Goal: Information Seeking & Learning: Learn about a topic

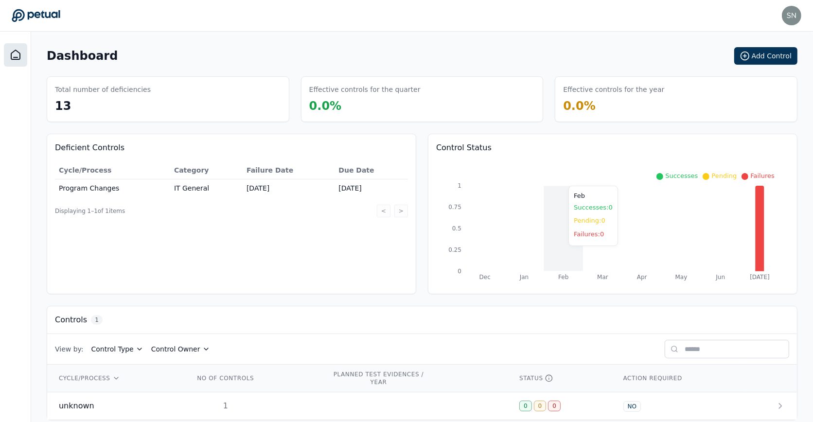
scroll to position [11, 0]
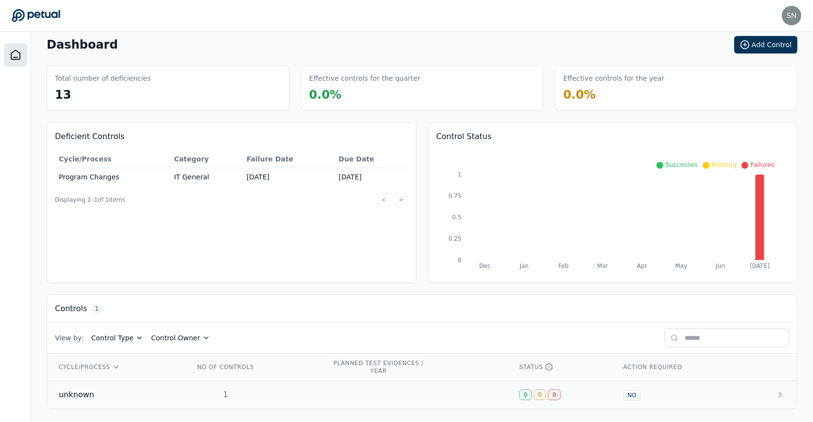
click at [369, 393] on td at bounding box center [414, 395] width 188 height 28
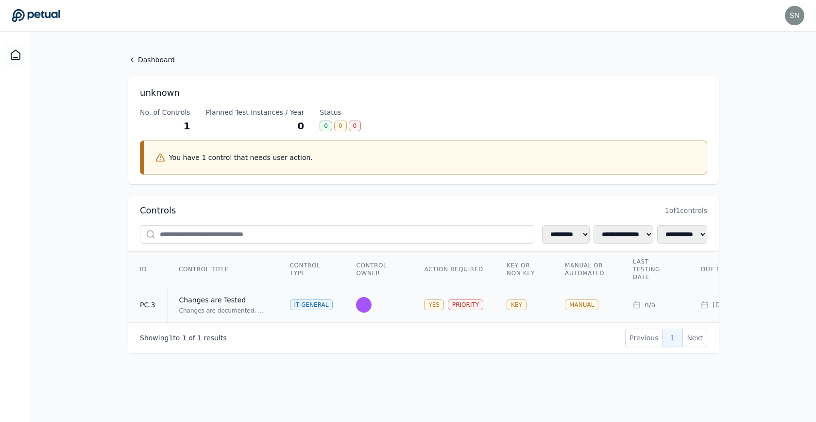
click at [265, 295] on div "Changes are Tested" at bounding box center [222, 300] width 87 height 10
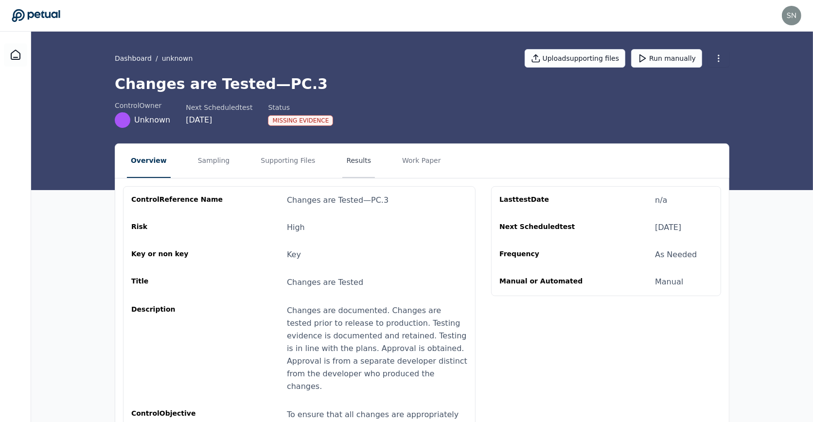
click at [344, 164] on button "Results" at bounding box center [358, 161] width 33 height 34
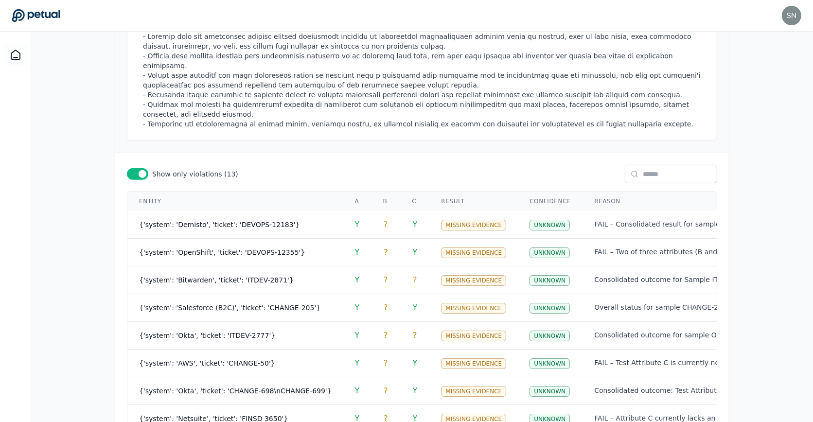
scroll to position [392, 0]
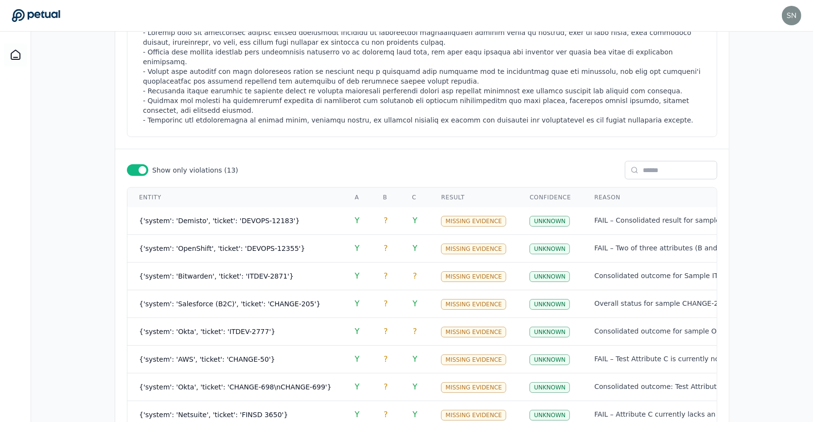
click at [143, 166] on span at bounding box center [142, 170] width 8 height 8
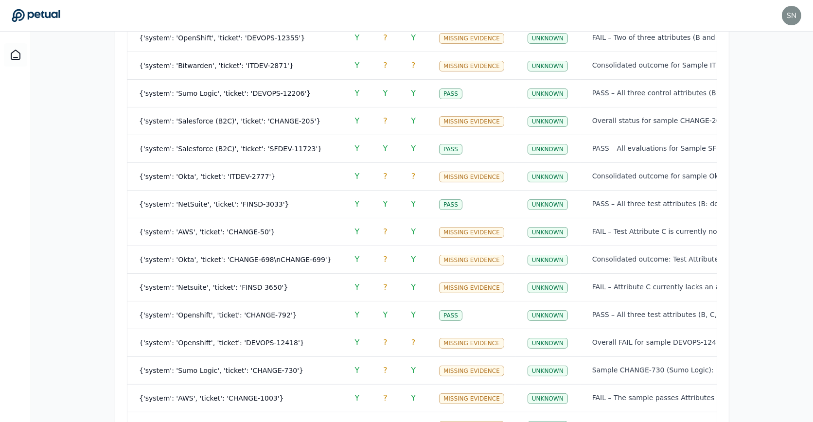
scroll to position [766, 0]
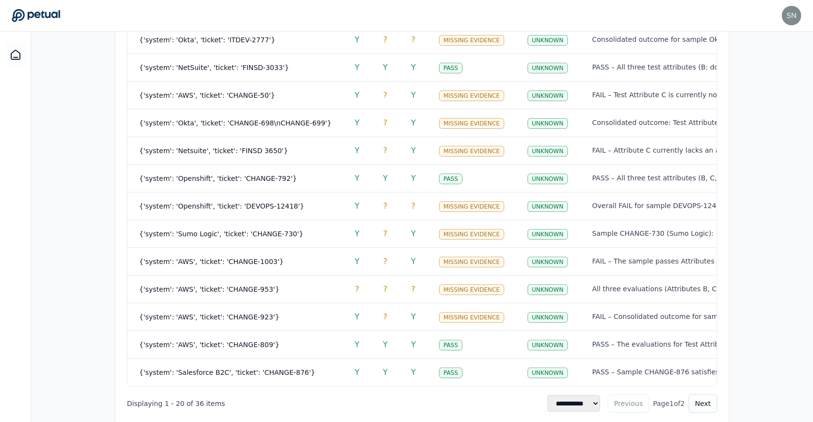
click at [585, 395] on select "**********" at bounding box center [573, 403] width 52 height 17
click at [547, 412] on select "**********" at bounding box center [573, 403] width 52 height 17
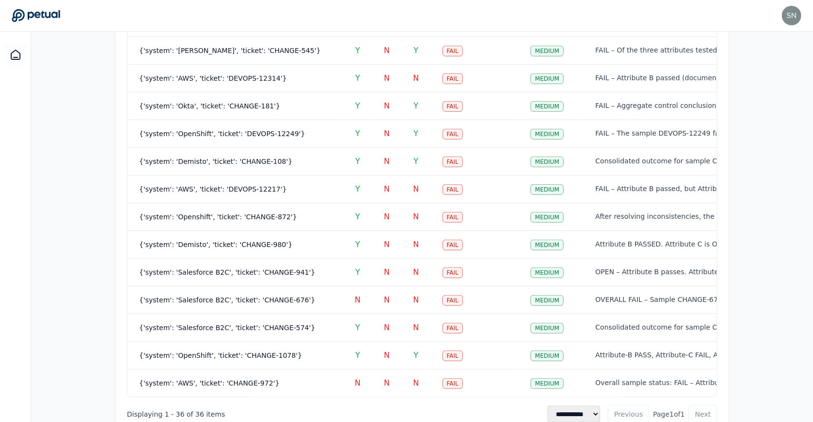
scroll to position [1207, 0]
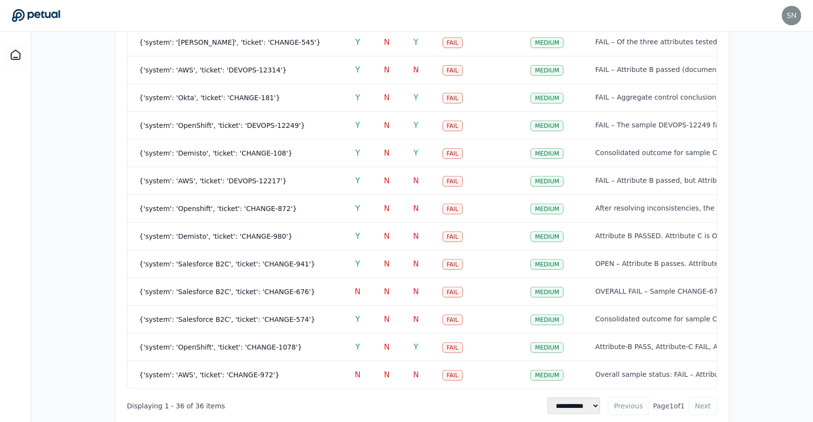
click at [582, 398] on select "**********" at bounding box center [573, 406] width 52 height 17
select select "**"
click at [547, 398] on select "**********" at bounding box center [573, 406] width 52 height 17
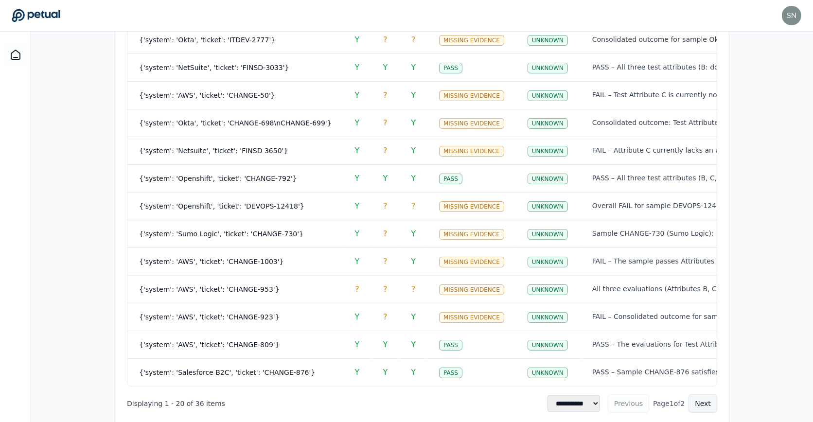
click at [704, 394] on button "Next" at bounding box center [702, 403] width 29 height 18
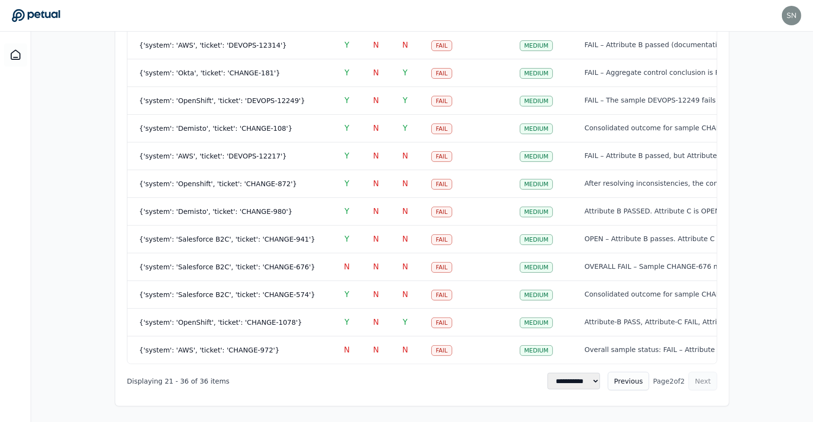
scroll to position [657, 0]
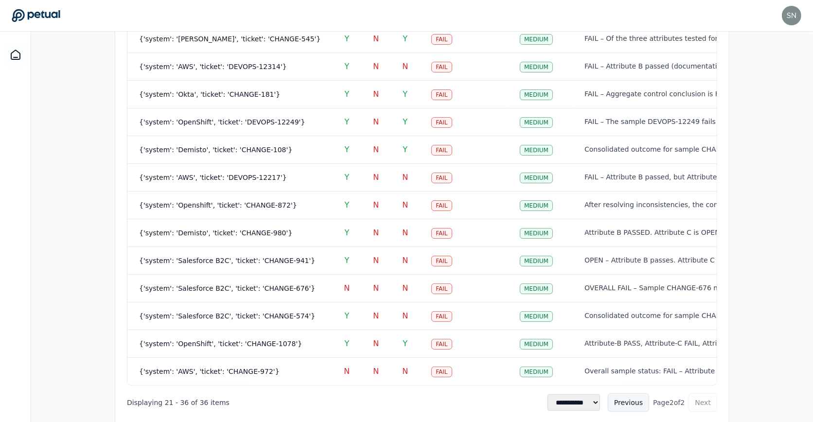
click at [634, 393] on button "Previous" at bounding box center [627, 402] width 41 height 18
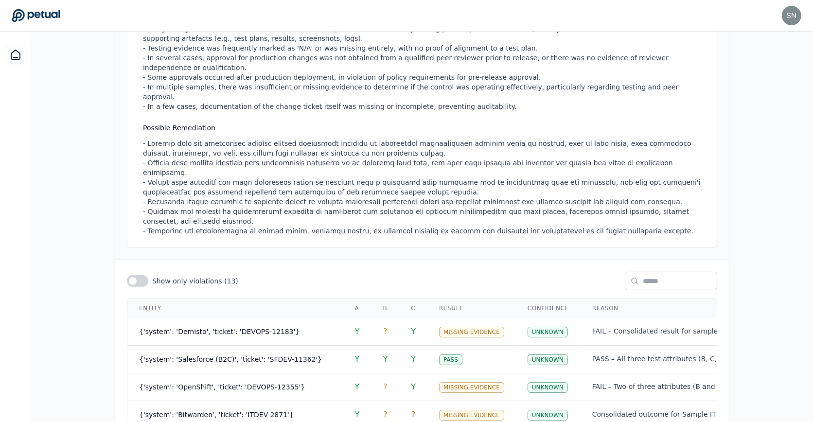
scroll to position [0, 0]
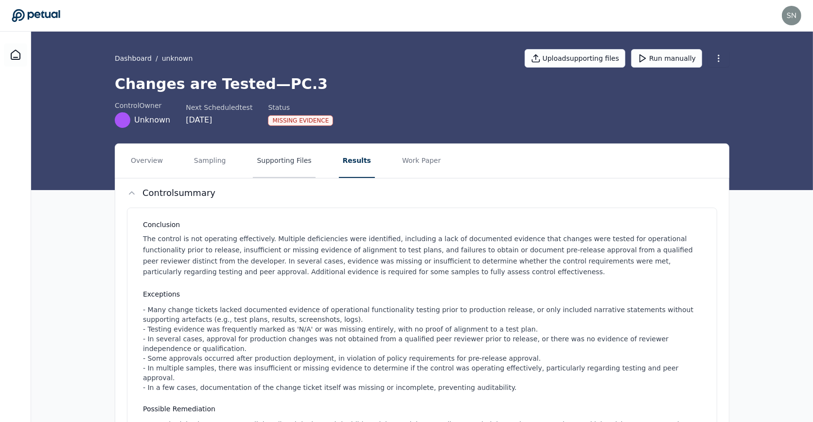
click at [276, 157] on button "Supporting Files" at bounding box center [284, 161] width 62 height 34
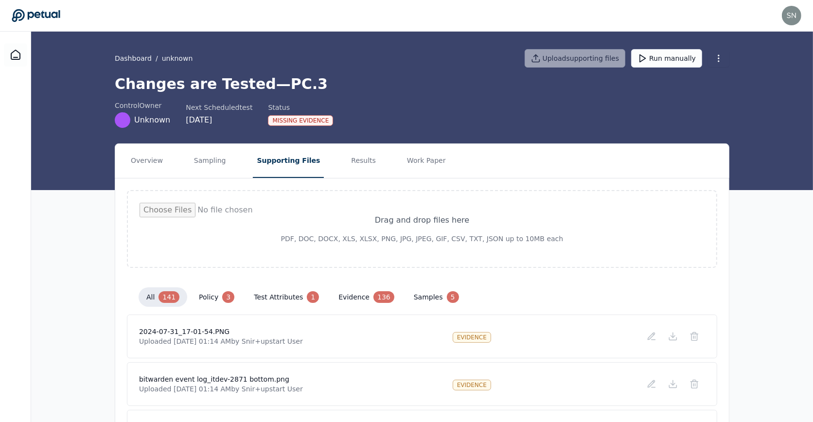
click at [356, 294] on button "evidence 136" at bounding box center [365, 296] width 71 height 19
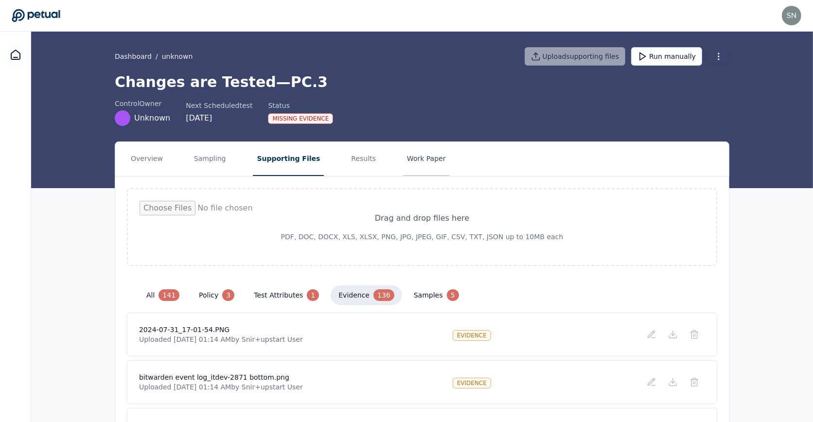
click at [410, 159] on button "Work Paper" at bounding box center [426, 159] width 47 height 34
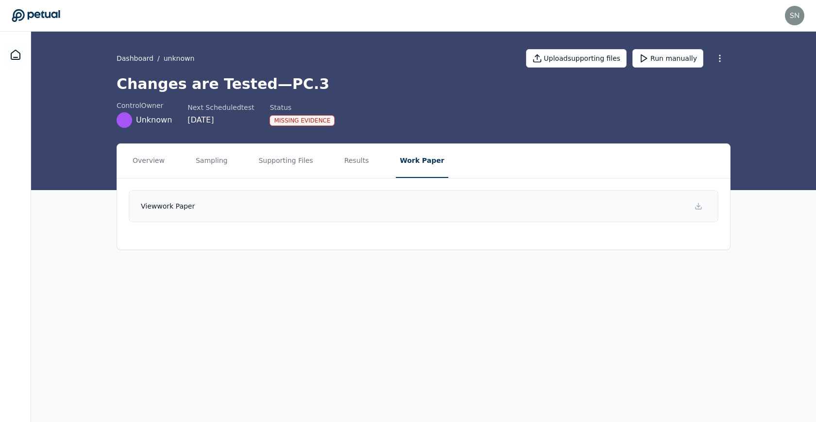
click at [478, 211] on link "View work paper" at bounding box center [424, 206] width 590 height 32
click at [406, 85] on h1 "Changes are Tested — PC.3" at bounding box center [424, 83] width 614 height 17
click at [353, 161] on button "Results" at bounding box center [357, 161] width 33 height 34
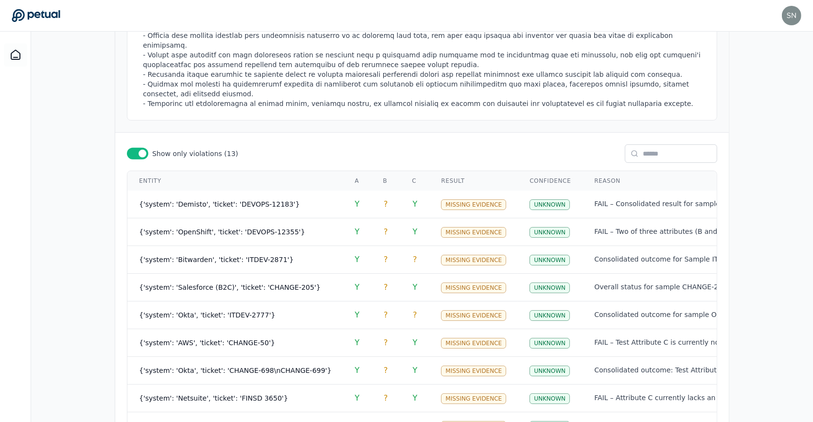
scroll to position [413, 0]
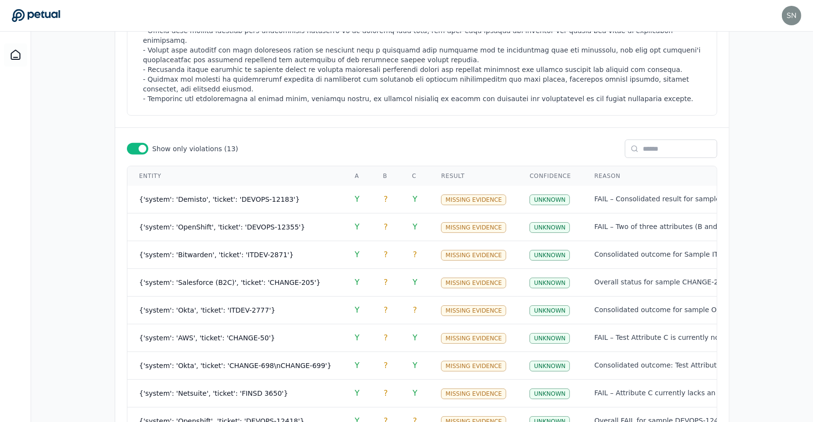
click at [148, 143] on label "Show only violations ( 13 )" at bounding box center [182, 149] width 111 height 12
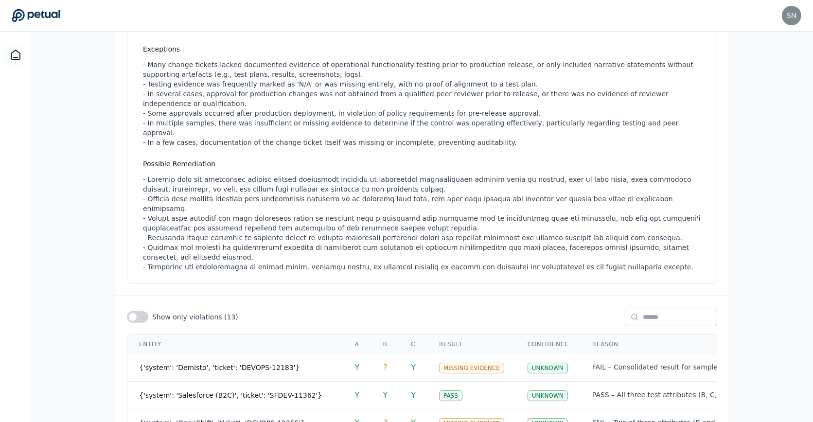
scroll to position [243, 0]
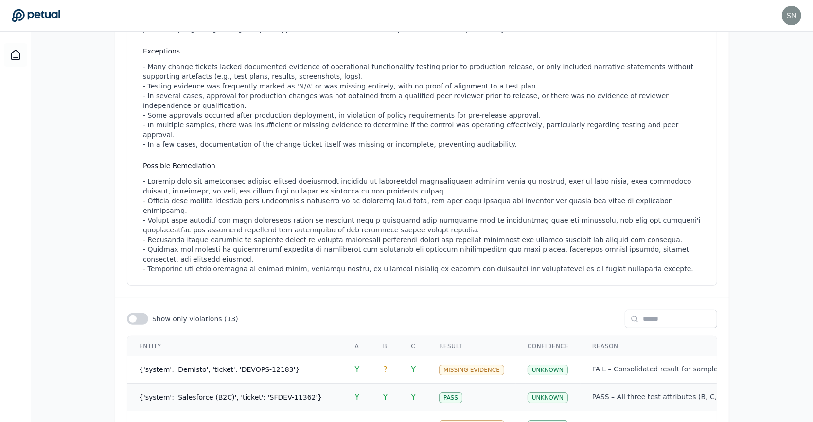
click at [242, 383] on td "{'system': 'Salesforce (B2C)', 'ticket': 'SFDEV-11362'}" at bounding box center [235, 397] width 216 height 28
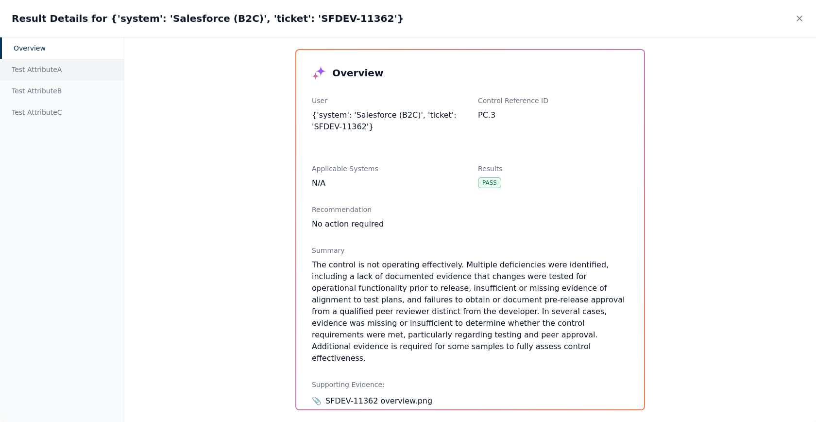
click at [77, 72] on div "Test Attribute A" at bounding box center [62, 69] width 124 height 21
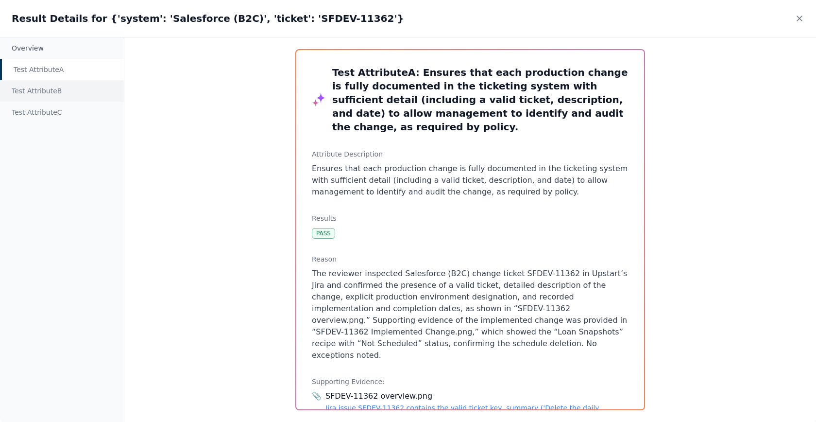
click at [77, 89] on div "Test Attribute B" at bounding box center [62, 90] width 124 height 21
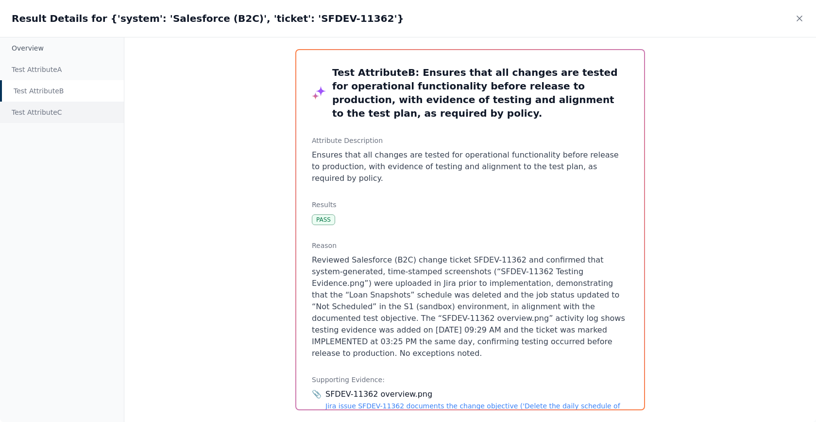
click at [75, 116] on div "Test Attribute C" at bounding box center [62, 112] width 124 height 21
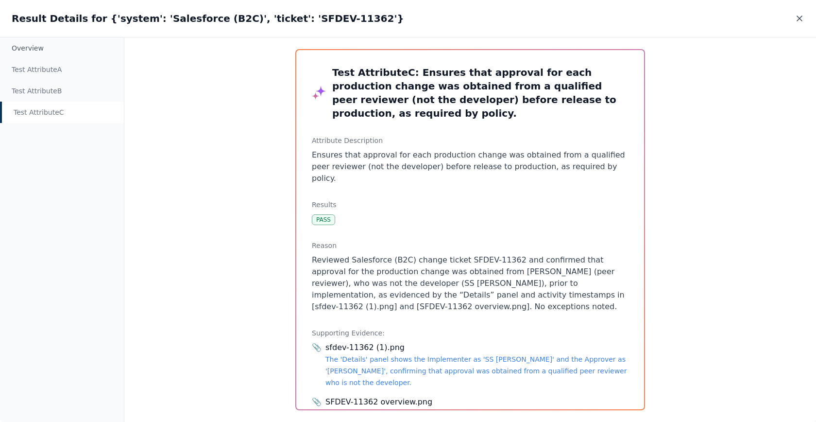
click at [799, 19] on icon at bounding box center [799, 18] width 5 height 5
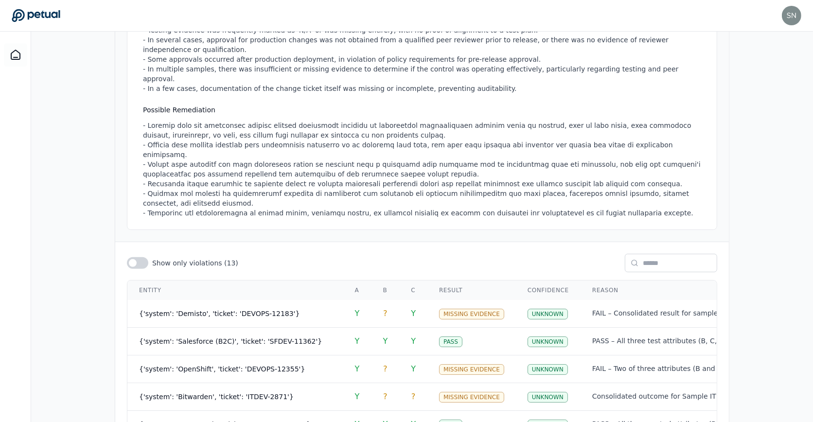
scroll to position [305, 0]
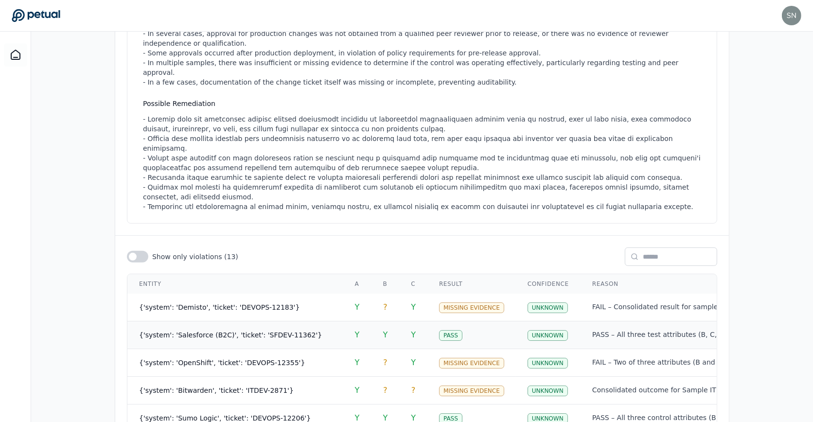
click at [285, 331] on span "{'system': 'Salesforce (B2C)', 'ticket': 'SFDEV-11362'}" at bounding box center [230, 335] width 183 height 8
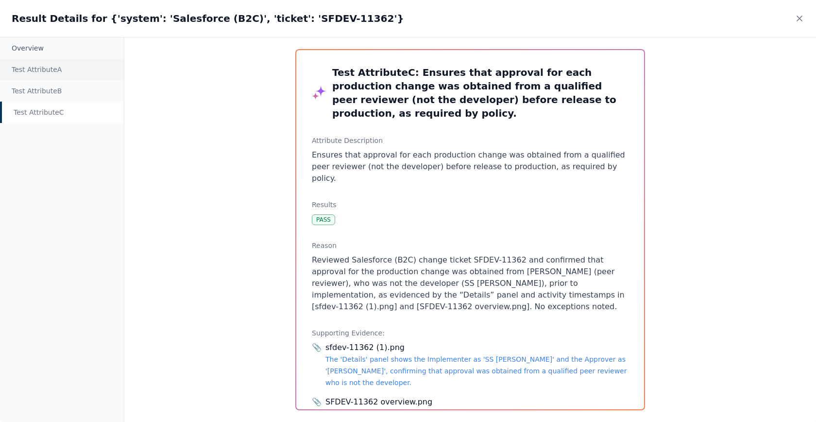
click at [42, 65] on div "Test Attribute A" at bounding box center [62, 69] width 124 height 21
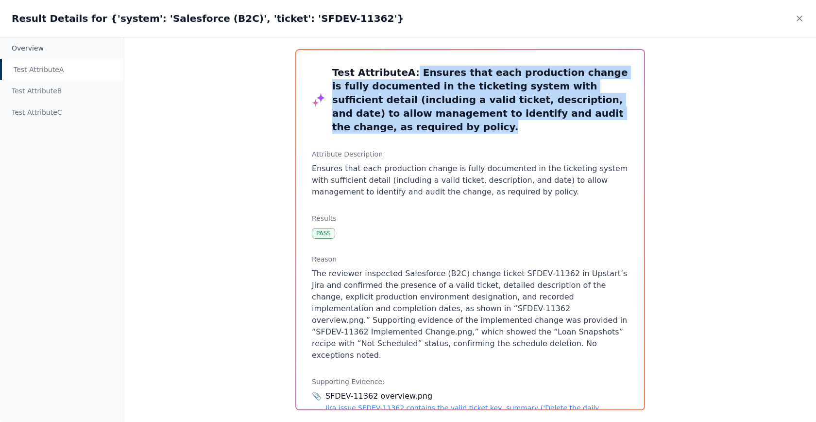
drag, startPoint x: 403, startPoint y: 72, endPoint x: 531, endPoint y: 132, distance: 140.7
click at [531, 132] on h3 "Test Attribute A : Ensures that each production change is fully documented in t…" at bounding box center [480, 100] width 296 height 68
click at [804, 16] on icon at bounding box center [800, 19] width 10 height 10
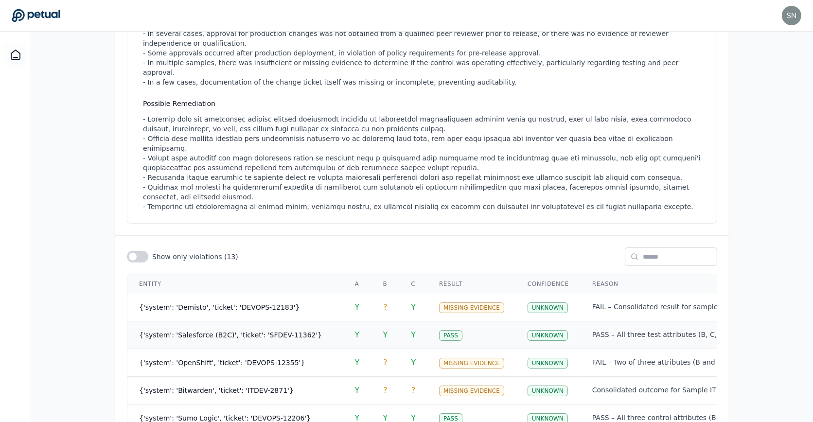
click at [286, 331] on span "{'system': 'Salesforce (B2C)', 'ticket': 'SFDEV-11362'}" at bounding box center [230, 335] width 183 height 8
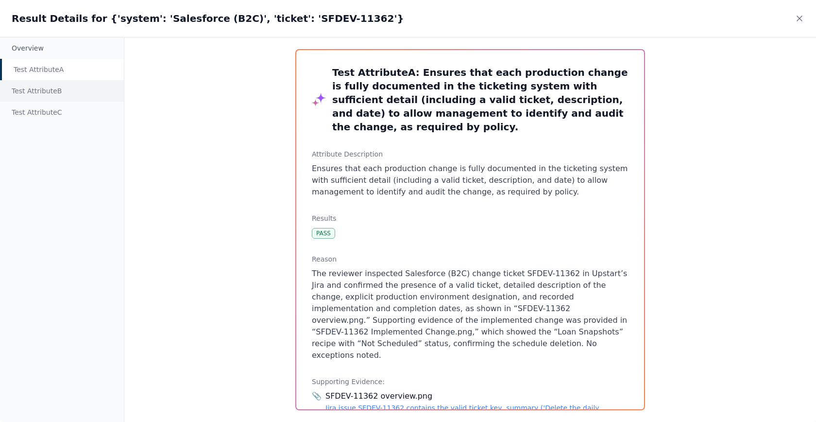
click at [63, 101] on div "Test Attribute B" at bounding box center [62, 90] width 124 height 21
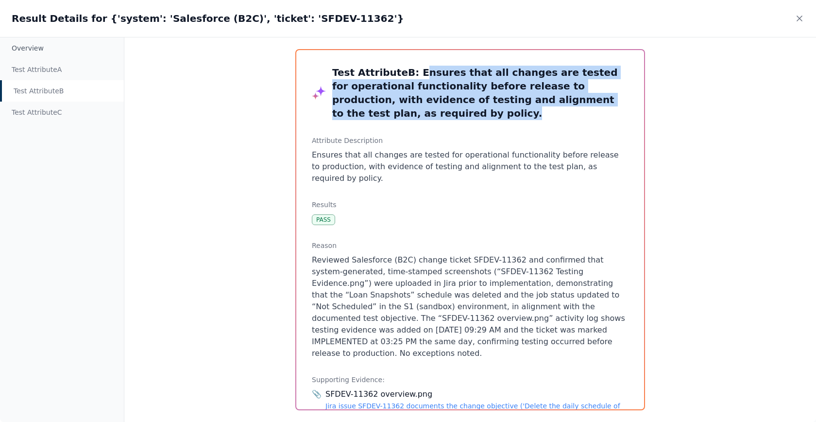
drag, startPoint x: 436, startPoint y: 116, endPoint x: 414, endPoint y: 74, distance: 48.1
click at [414, 74] on h3 "Test Attribute B : Ensures that all changes are tested for operational function…" at bounding box center [480, 93] width 296 height 54
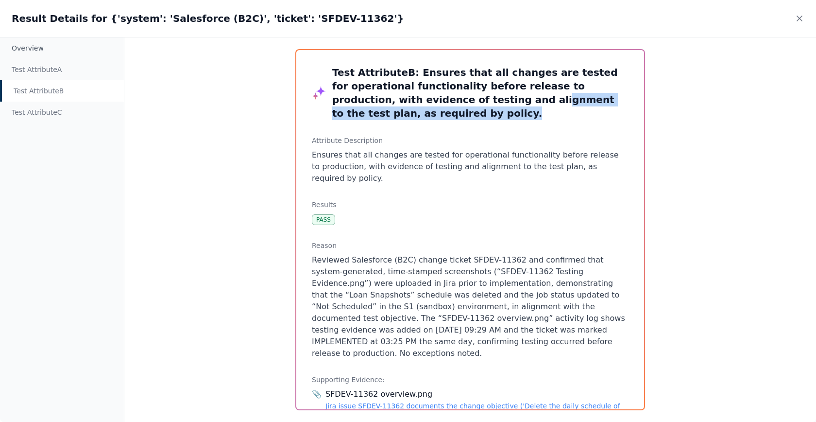
drag, startPoint x: 451, startPoint y: 100, endPoint x: 523, endPoint y: 109, distance: 72.6
click at [523, 109] on h3 "Test Attribute B : Ensures that all changes are tested for operational function…" at bounding box center [480, 93] width 296 height 54
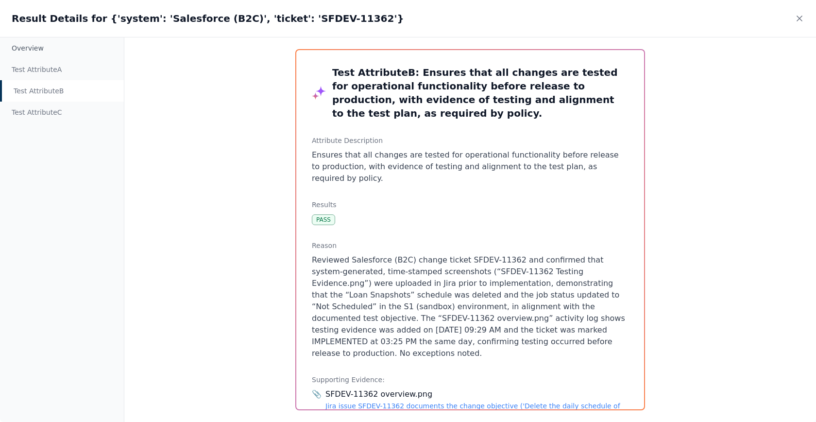
click at [806, 20] on div "Result Details for {'system': 'Salesforce (B2C)', 'ticket': 'SFDEV-11362'}" at bounding box center [408, 18] width 816 height 37
click at [798, 20] on icon at bounding box center [799, 18] width 5 height 5
